Goal: Information Seeking & Learning: Check status

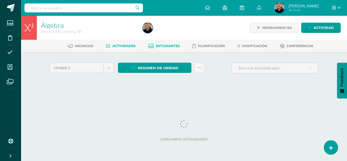
click at [167, 49] on link "Estudiantes" at bounding box center [164, 46] width 32 height 8
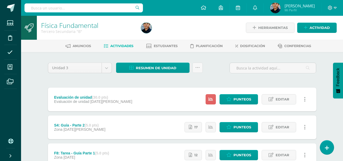
click at [144, 46] on ul "Anuncios Actividades Estudiantes Planificación Dosificación Conferencias" at bounding box center [188, 46] width 322 height 9
click at [149, 46] on icon at bounding box center [149, 46] width 6 height 4
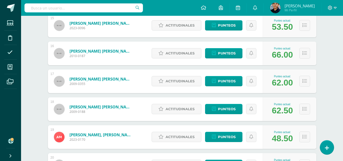
scroll to position [491, 0]
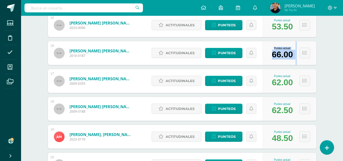
drag, startPoint x: 269, startPoint y: 55, endPoint x: 296, endPoint y: 57, distance: 27.7
click at [296, 57] on div "Punteo actual: 66.00" at bounding box center [290, 53] width 54 height 24
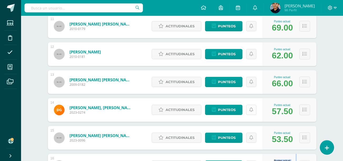
scroll to position [378, 0]
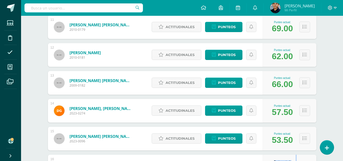
drag, startPoint x: 271, startPoint y: 27, endPoint x: 293, endPoint y: 30, distance: 22.1
click at [293, 30] on div "Punteo actual: 69.00" at bounding box center [282, 27] width 26 height 13
